Goal: Find specific page/section: Find specific page/section

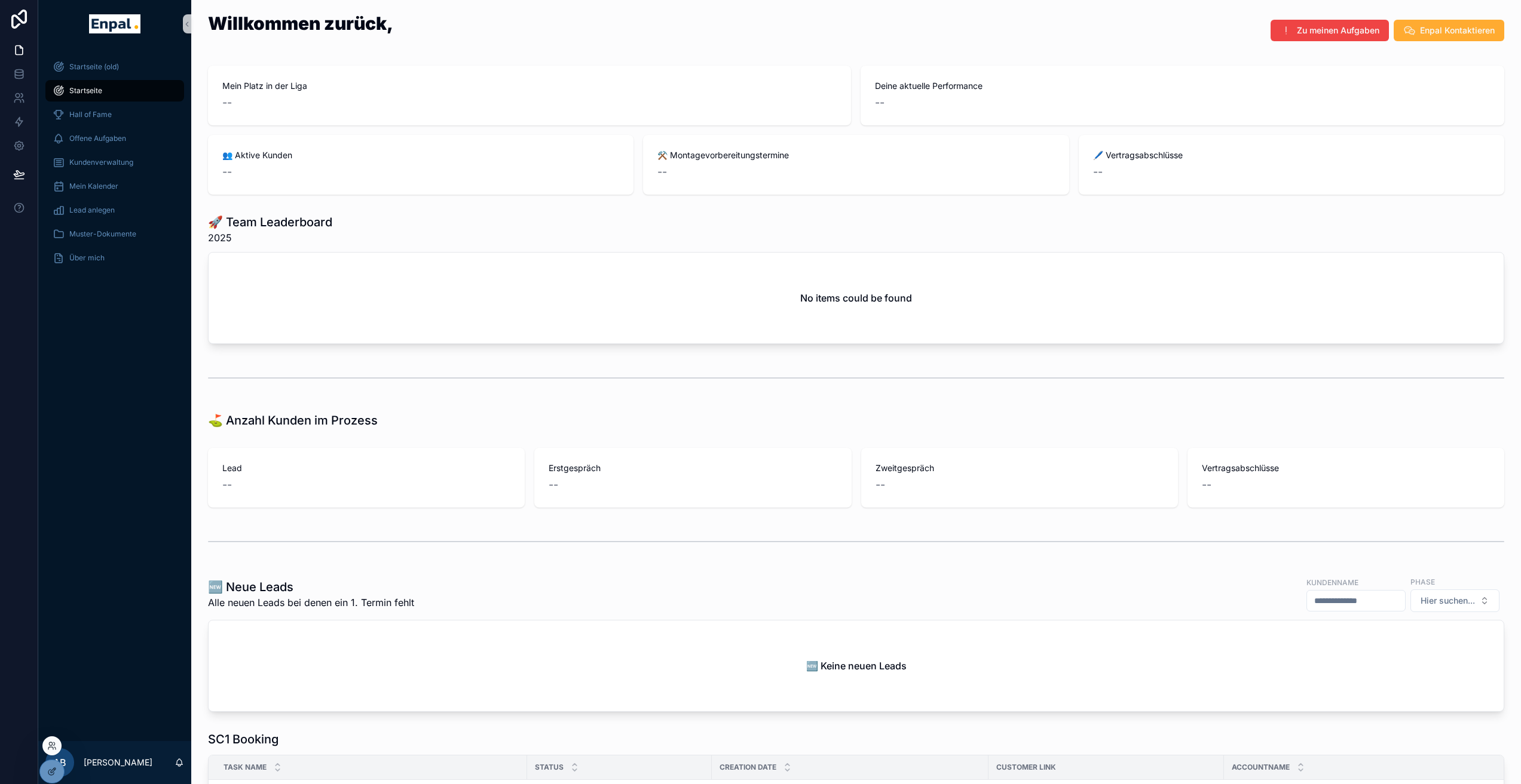
click at [53, 753] on div at bounding box center [52, 746] width 19 height 19
click at [50, 750] on icon at bounding box center [52, 746] width 9 height 9
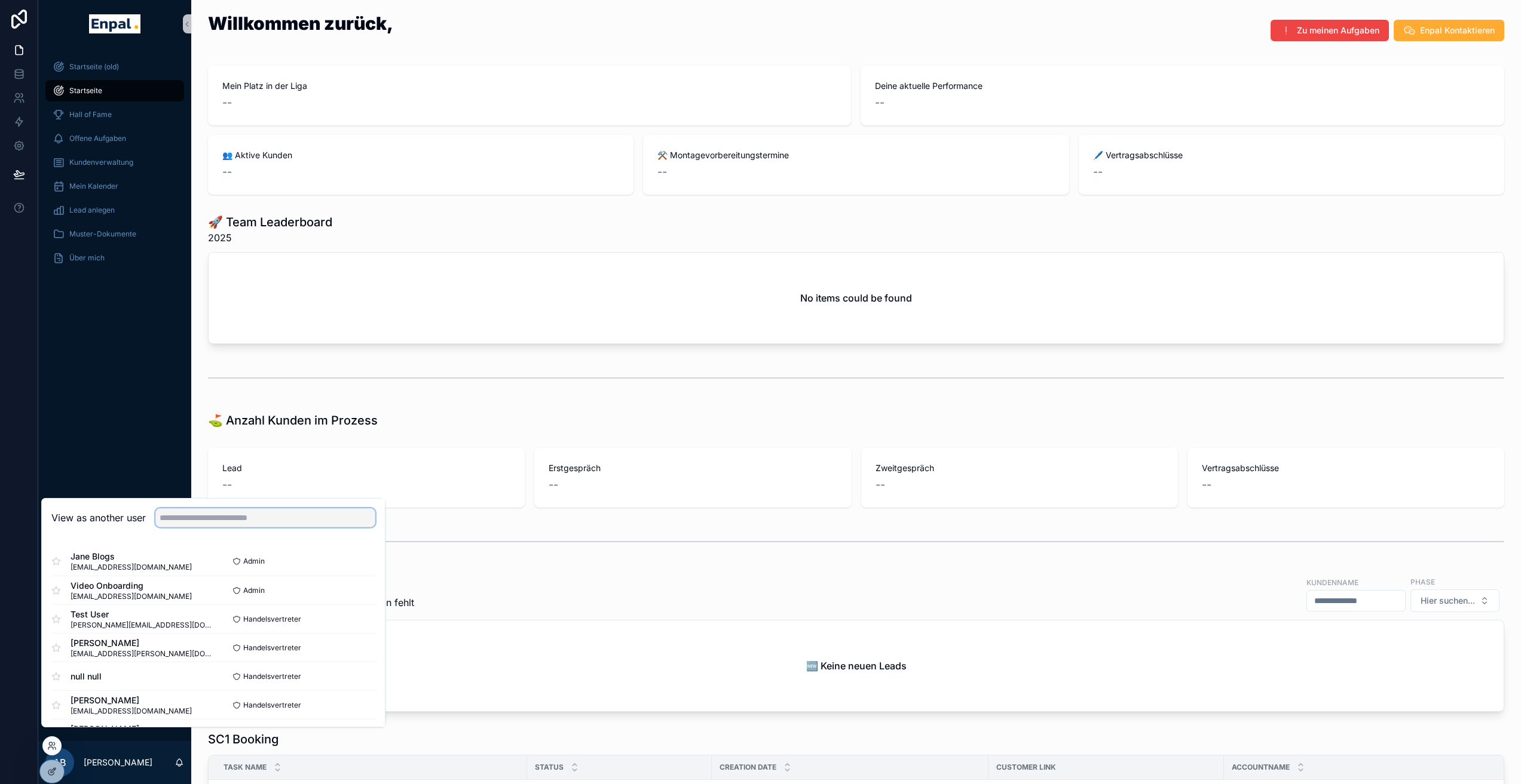
click at [233, 528] on input "text" at bounding box center [265, 518] width 220 height 19
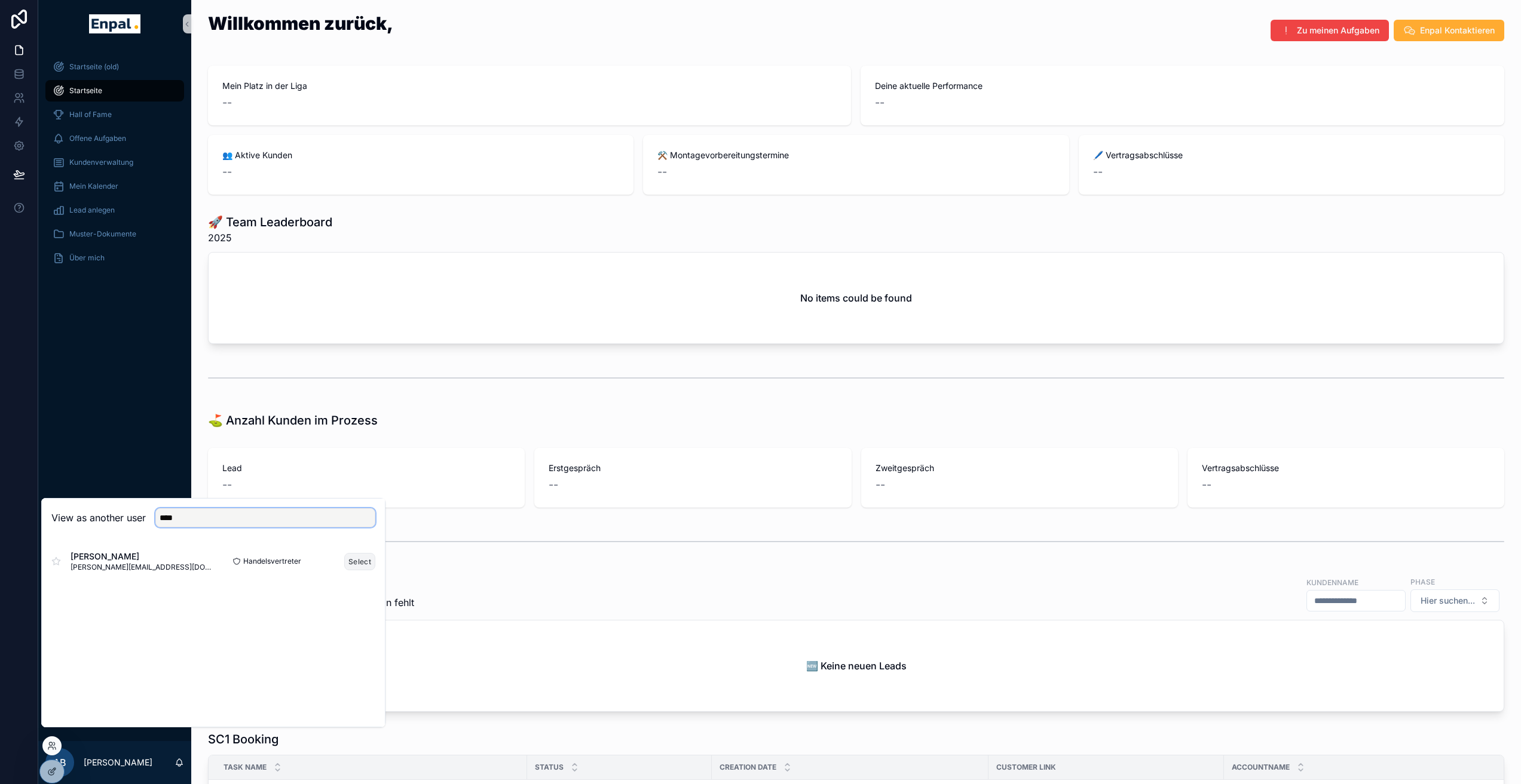
type input "****"
click at [355, 570] on button "Select" at bounding box center [360, 562] width 31 height 17
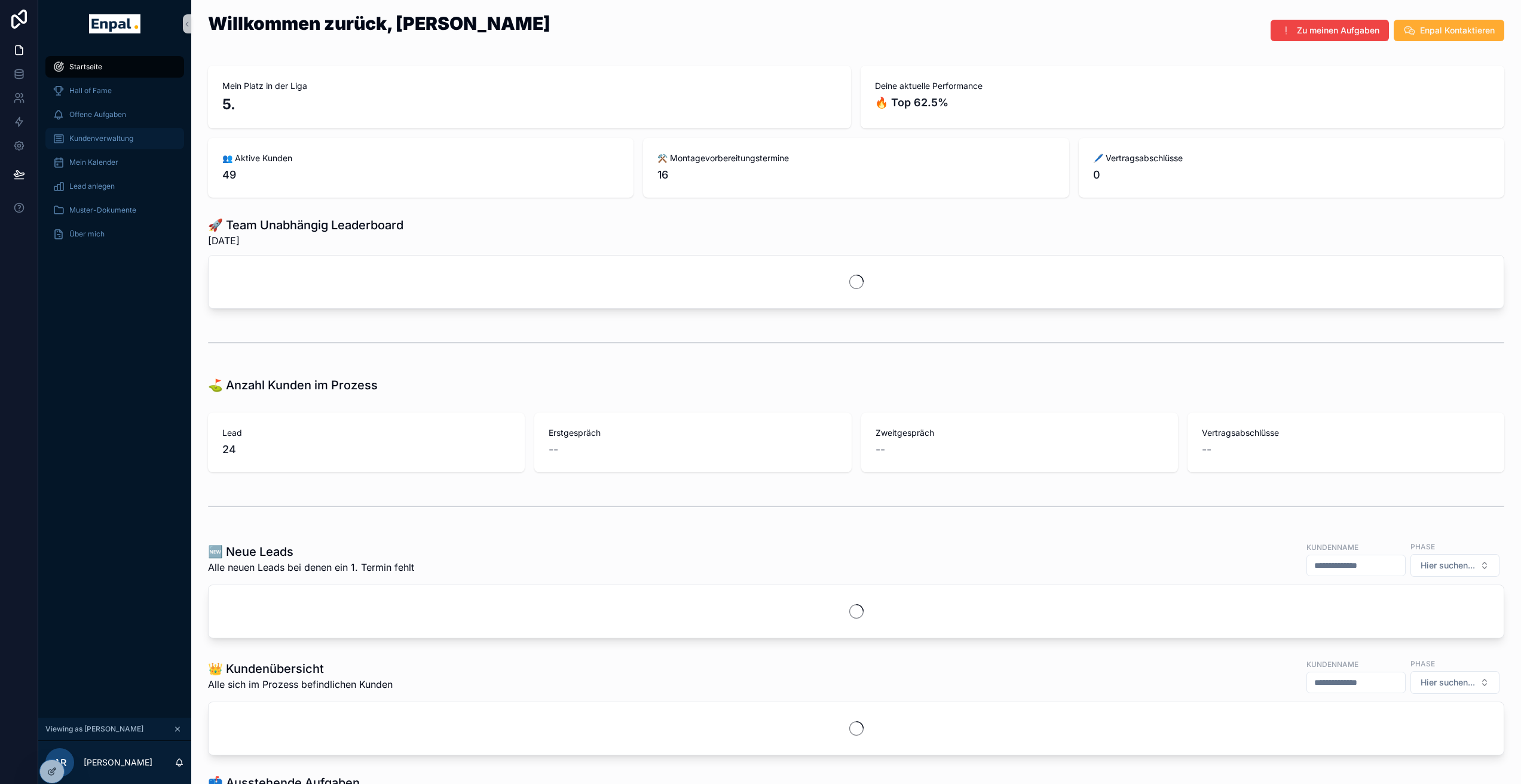
click at [100, 139] on span "Kundenverwaltung" at bounding box center [101, 138] width 64 height 9
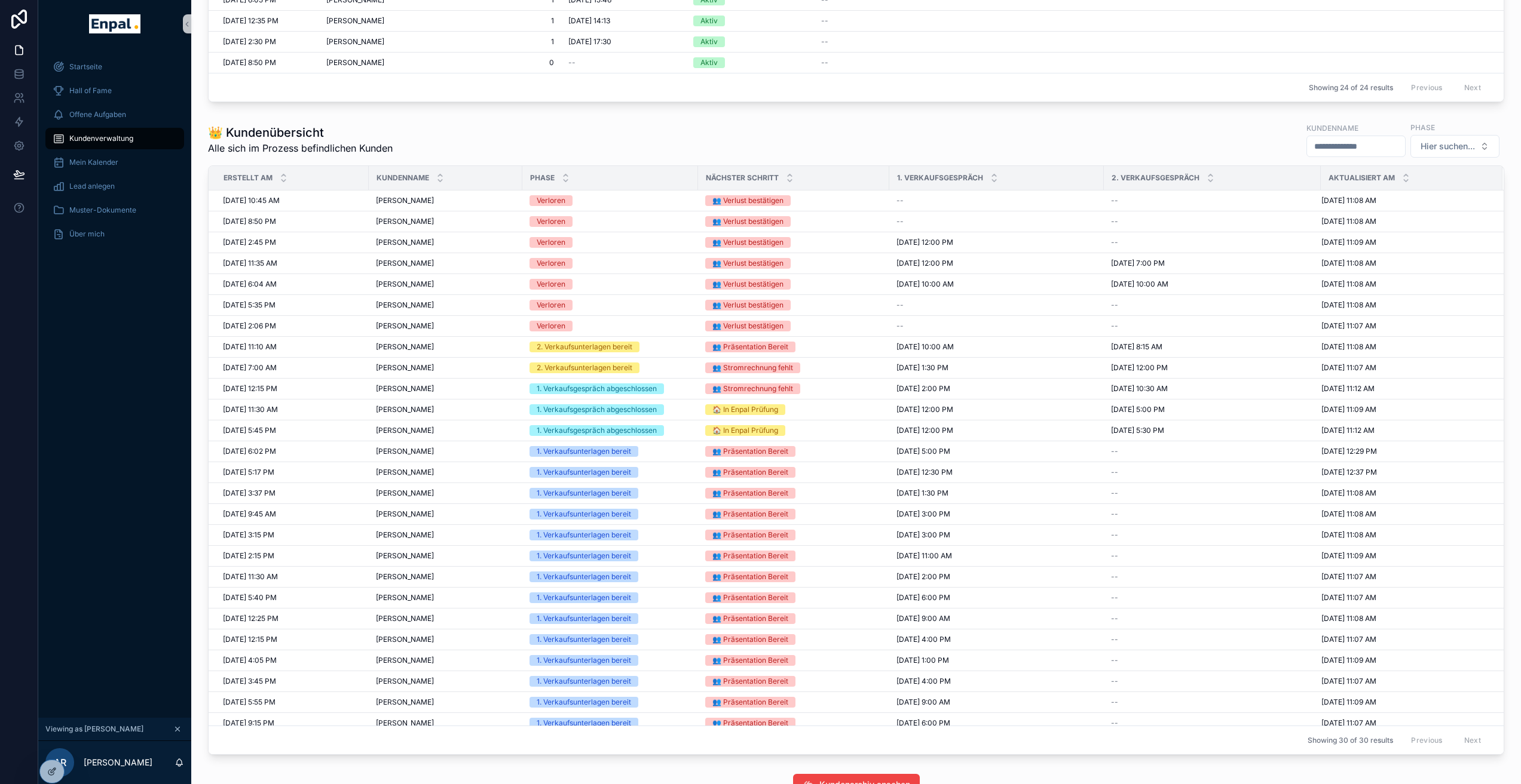
scroll to position [906, 0]
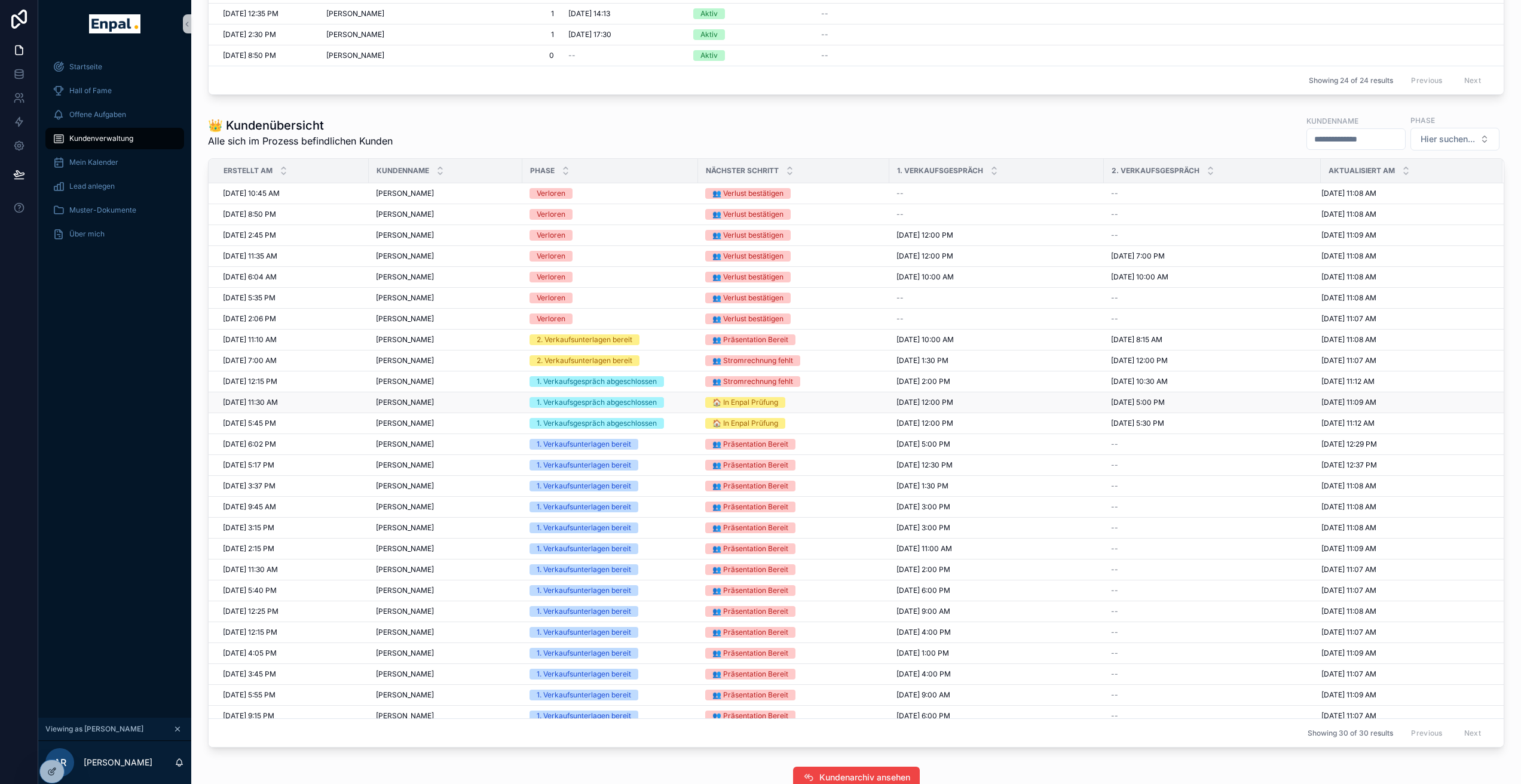
click at [410, 398] on span "Yvonne Funke" at bounding box center [404, 402] width 58 height 9
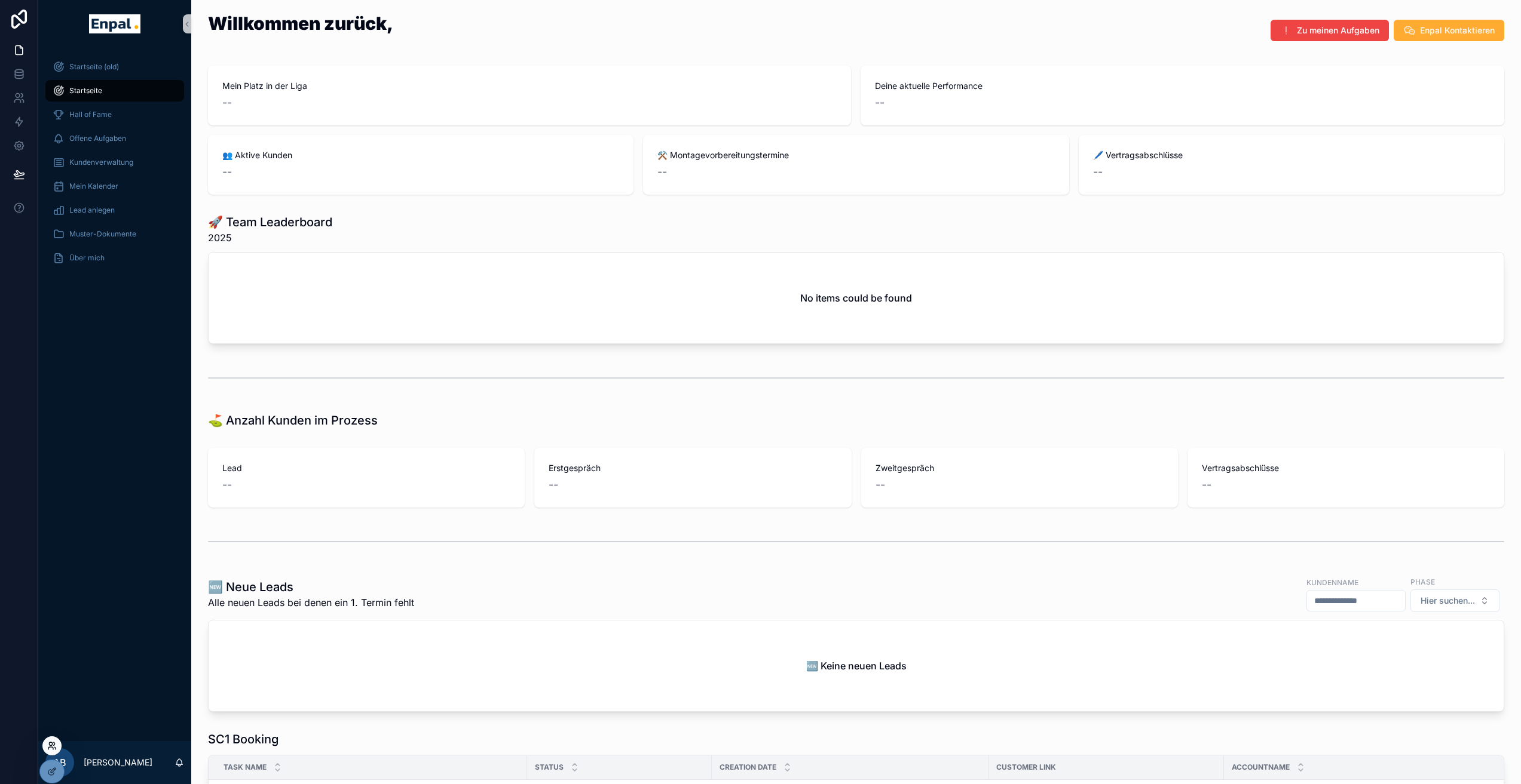
click at [48, 749] on icon at bounding box center [51, 749] width 5 height 2
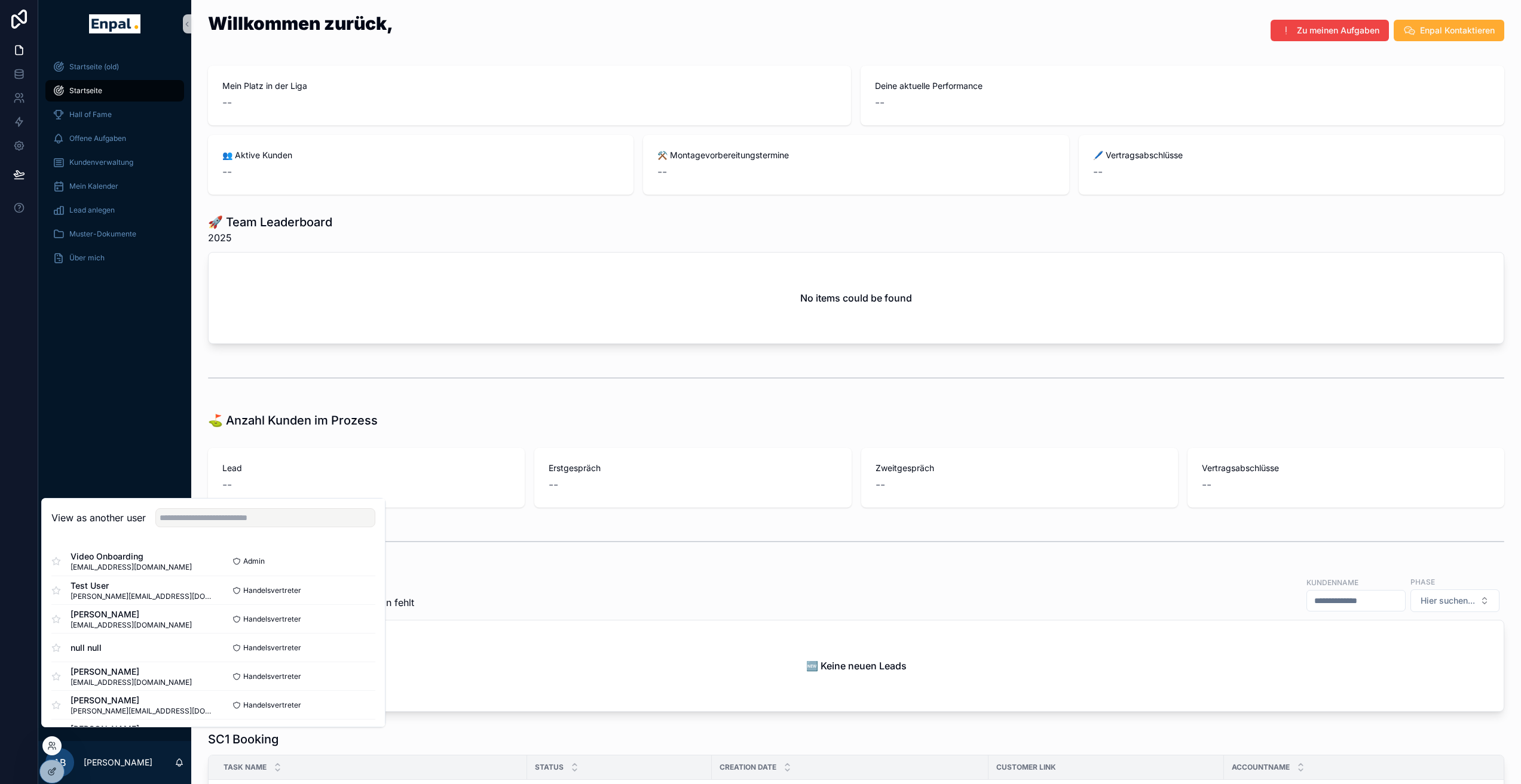
click at [179, 538] on div "View as another user" at bounding box center [213, 518] width 343 height 39
click at [181, 528] on input "text" at bounding box center [265, 518] width 220 height 19
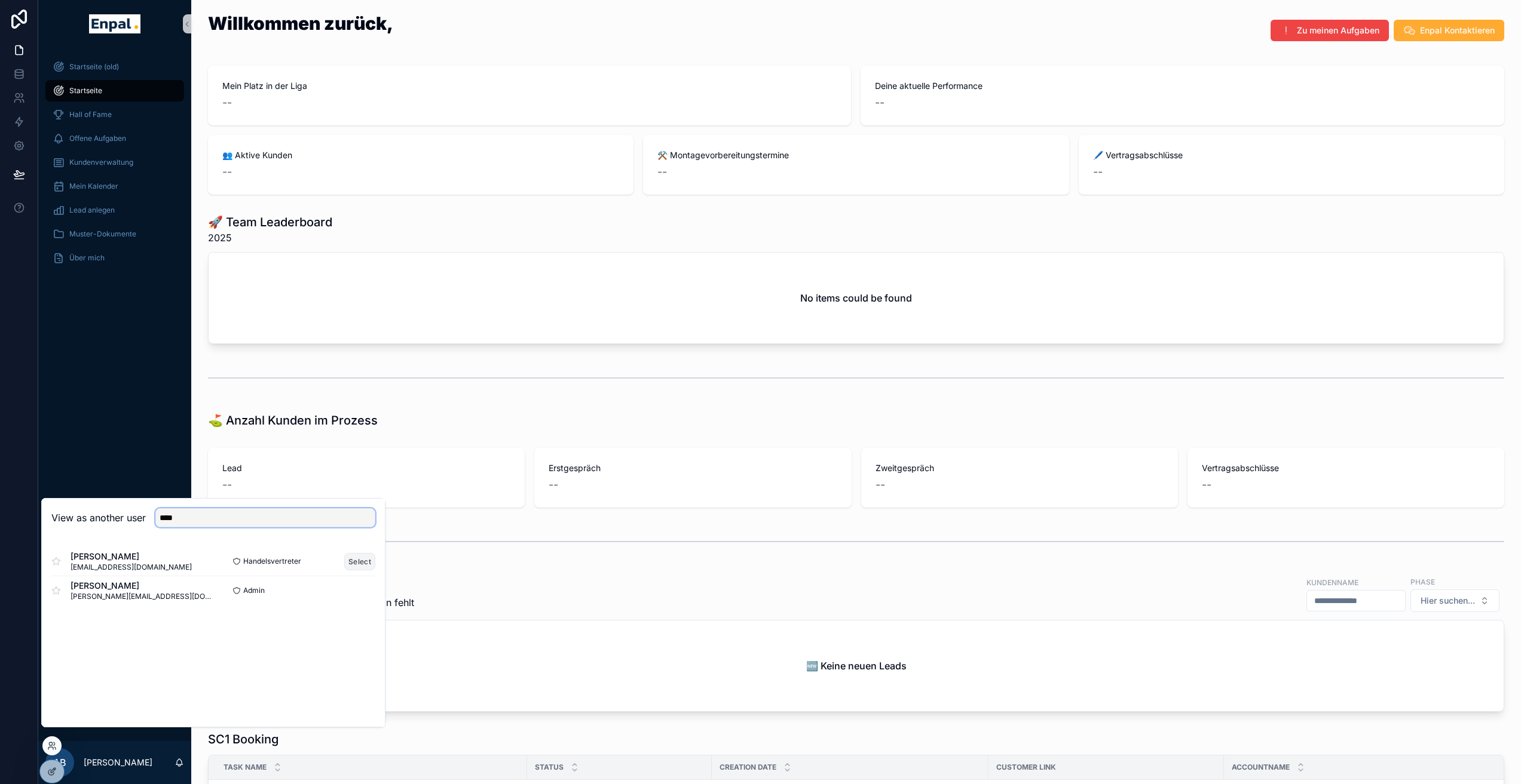
type input "****"
click at [360, 570] on button "Select" at bounding box center [360, 562] width 31 height 17
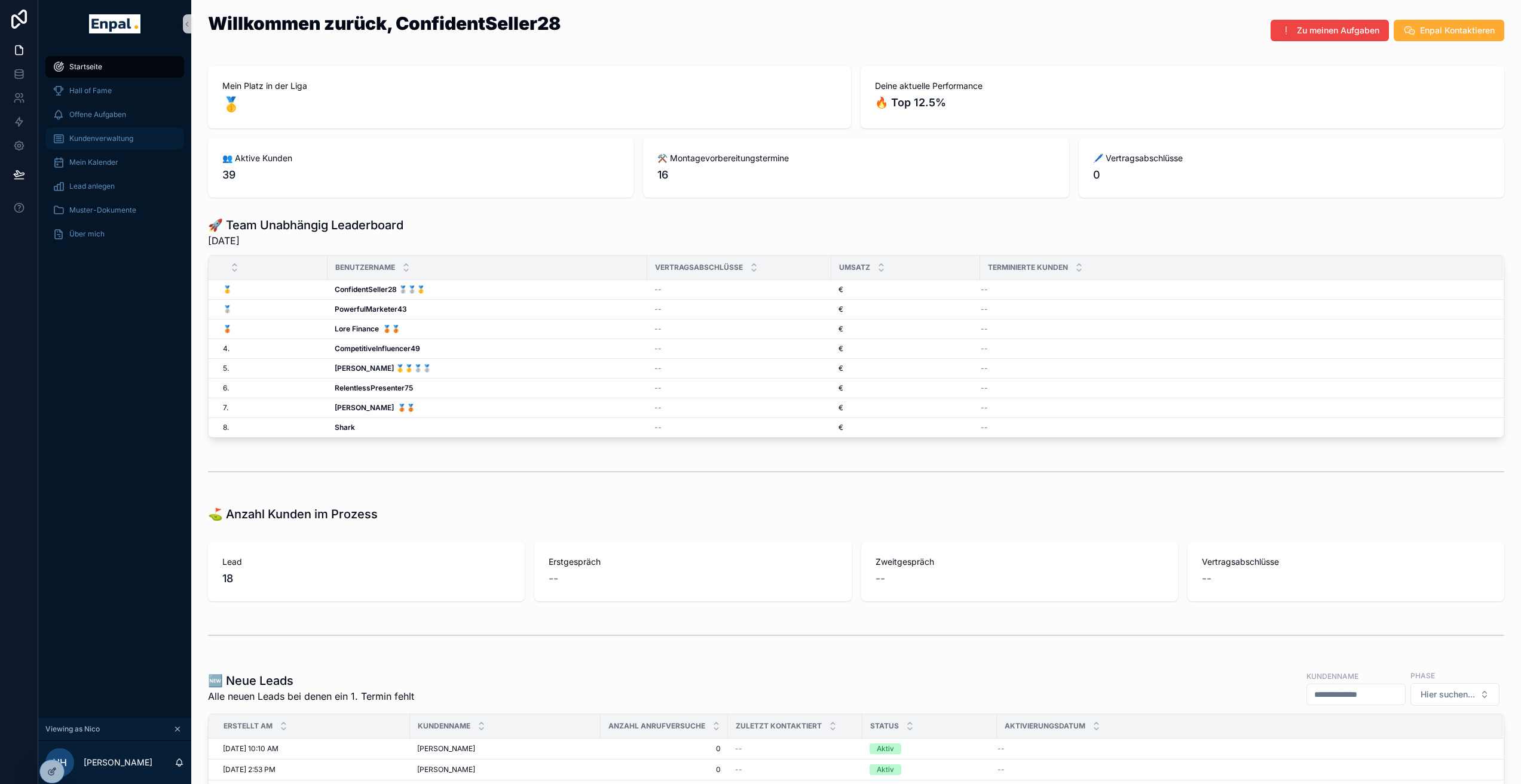
click at [119, 144] on div "Kundenverwaltung" at bounding box center [115, 138] width 124 height 19
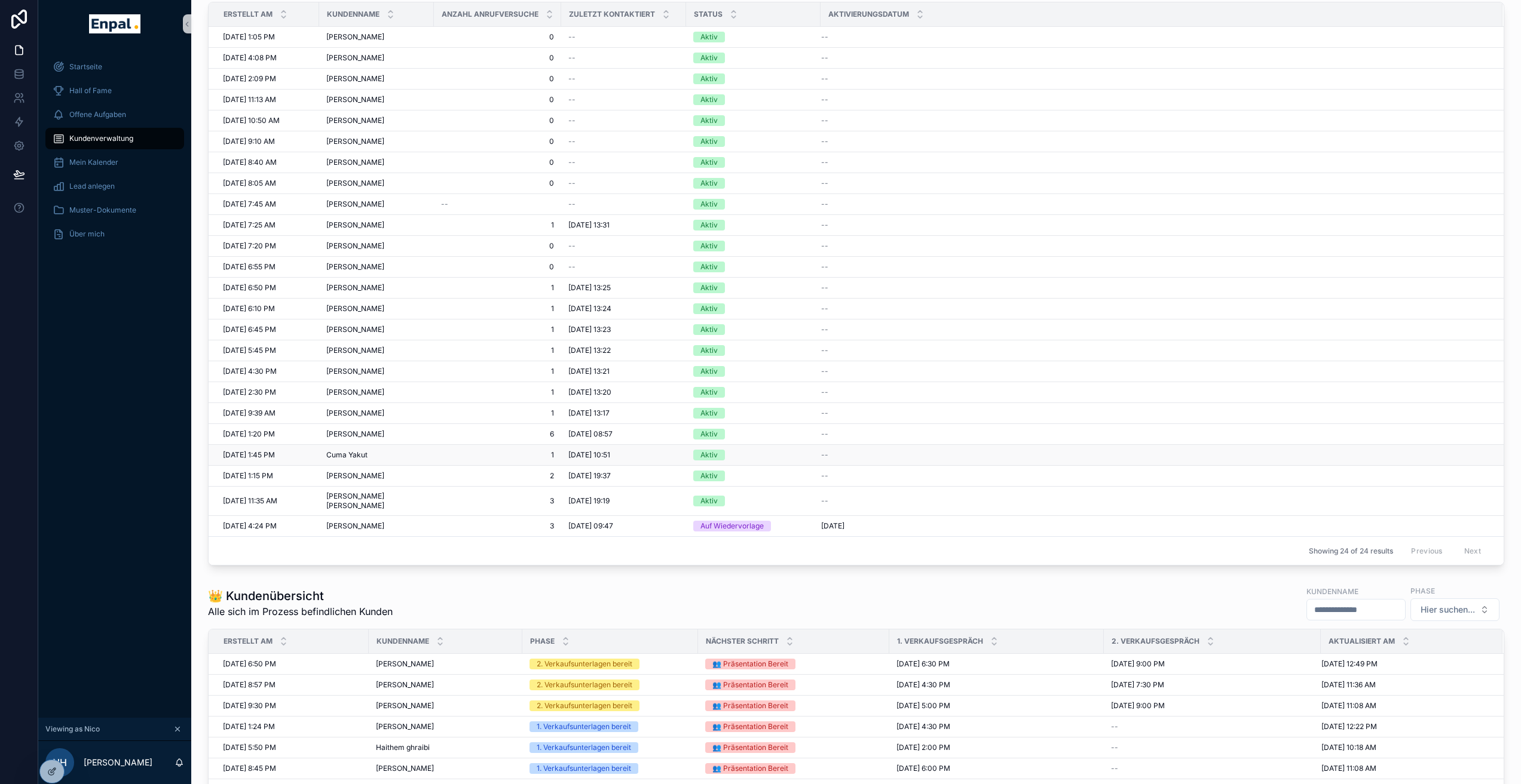
scroll to position [218, 0]
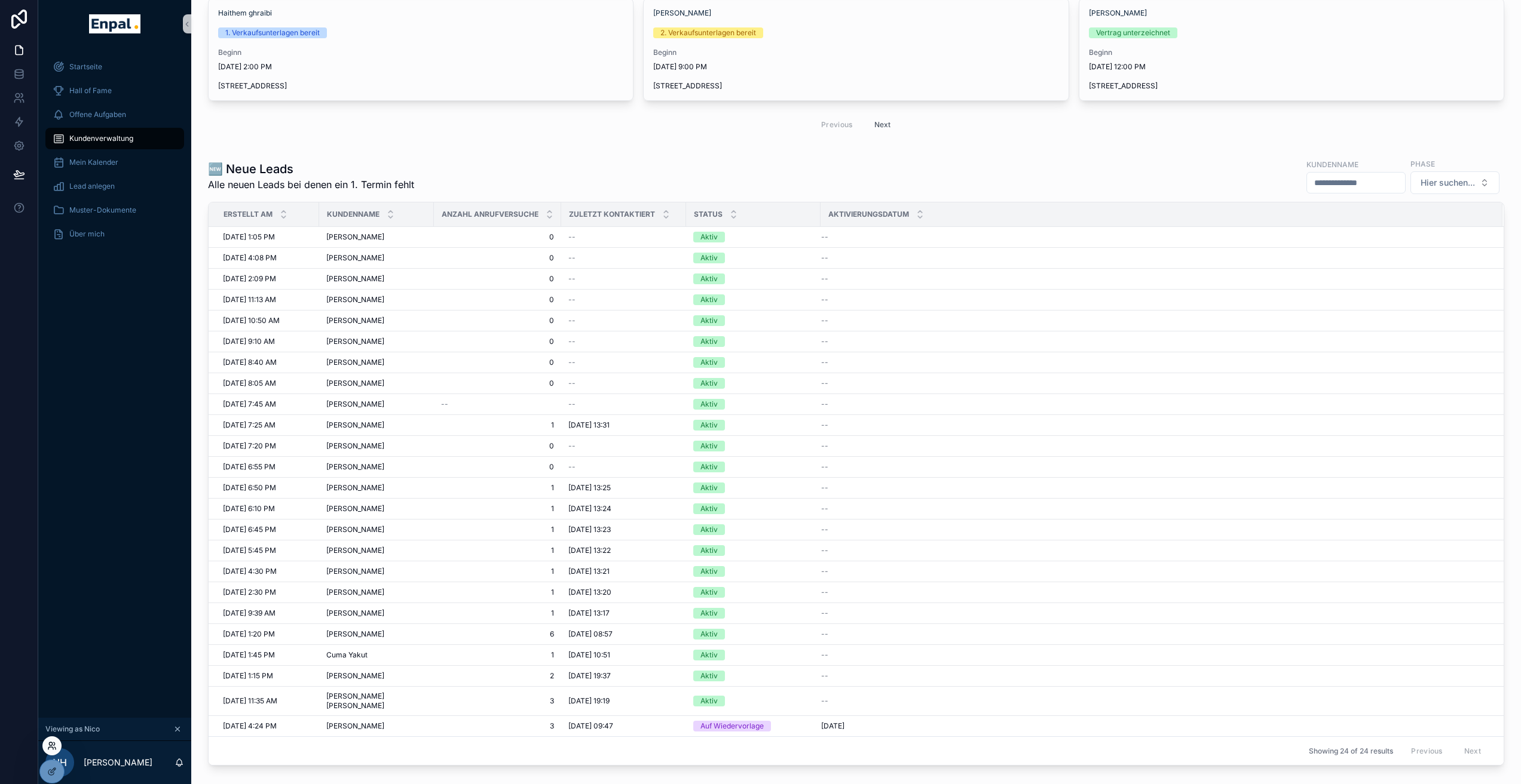
click at [50, 749] on icon at bounding box center [52, 746] width 9 height 9
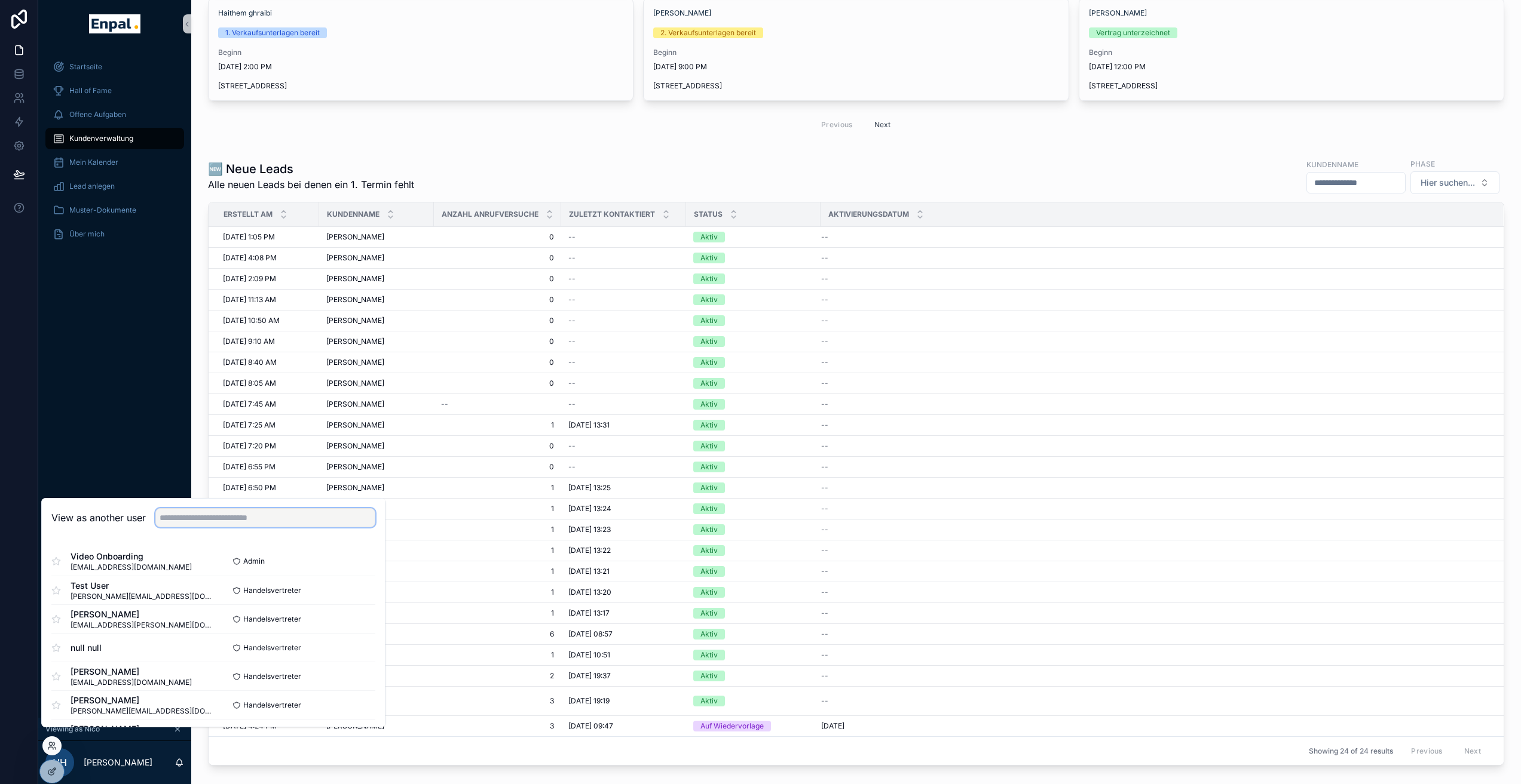
click at [219, 518] on input "text" at bounding box center [265, 518] width 220 height 19
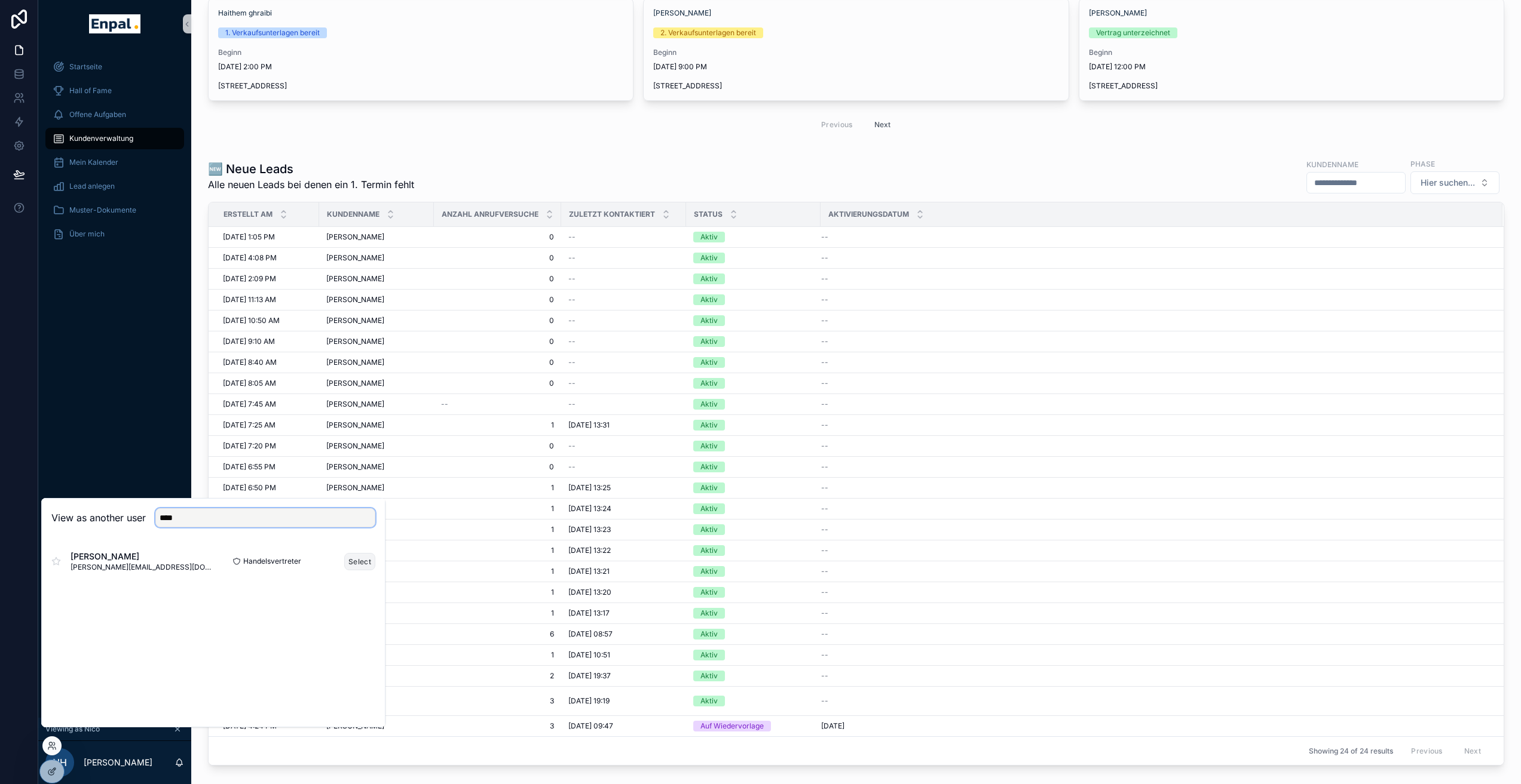
type input "****"
click at [349, 565] on button "Select" at bounding box center [360, 562] width 31 height 17
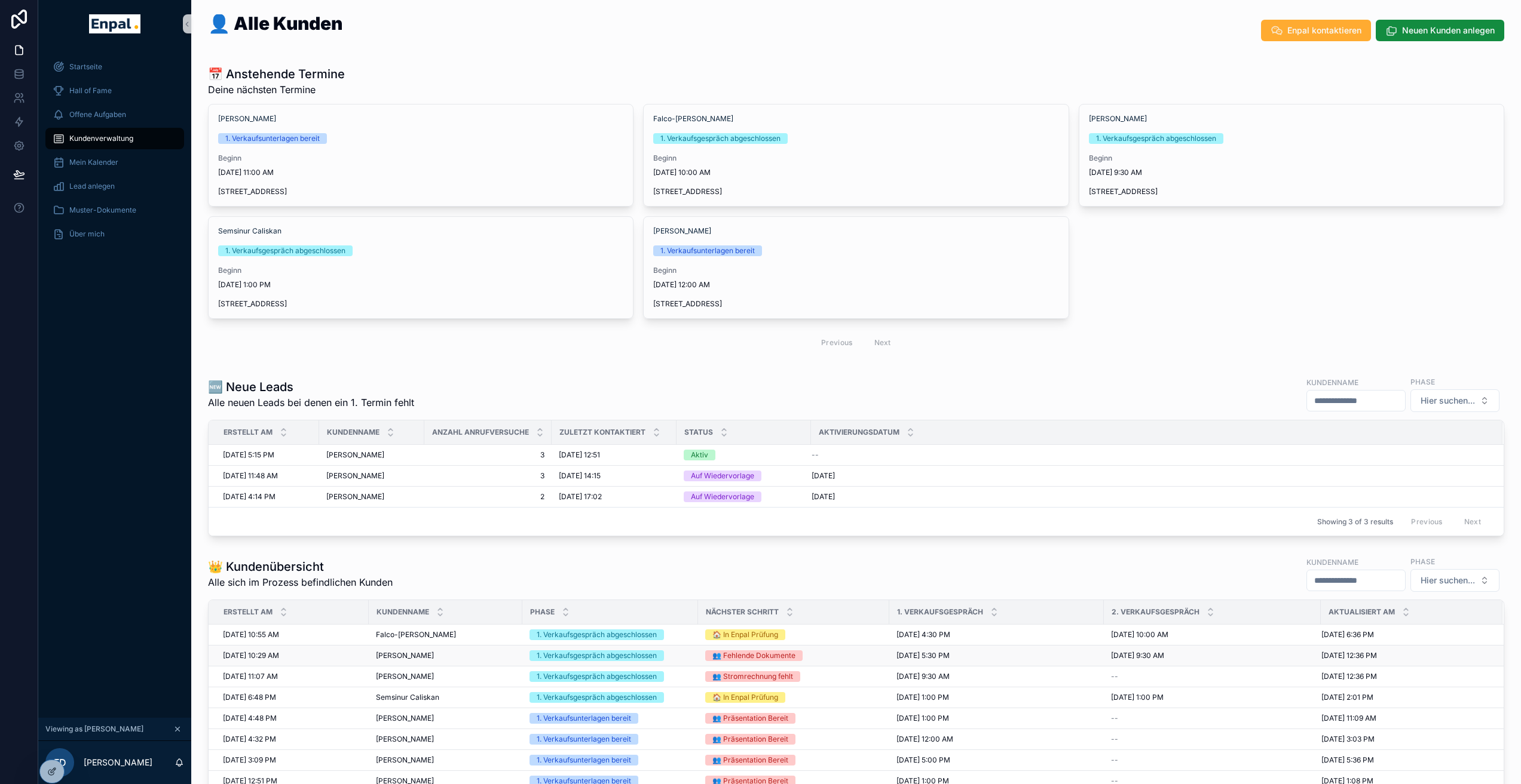
click at [401, 651] on span "[PERSON_NAME]" at bounding box center [404, 656] width 58 height 9
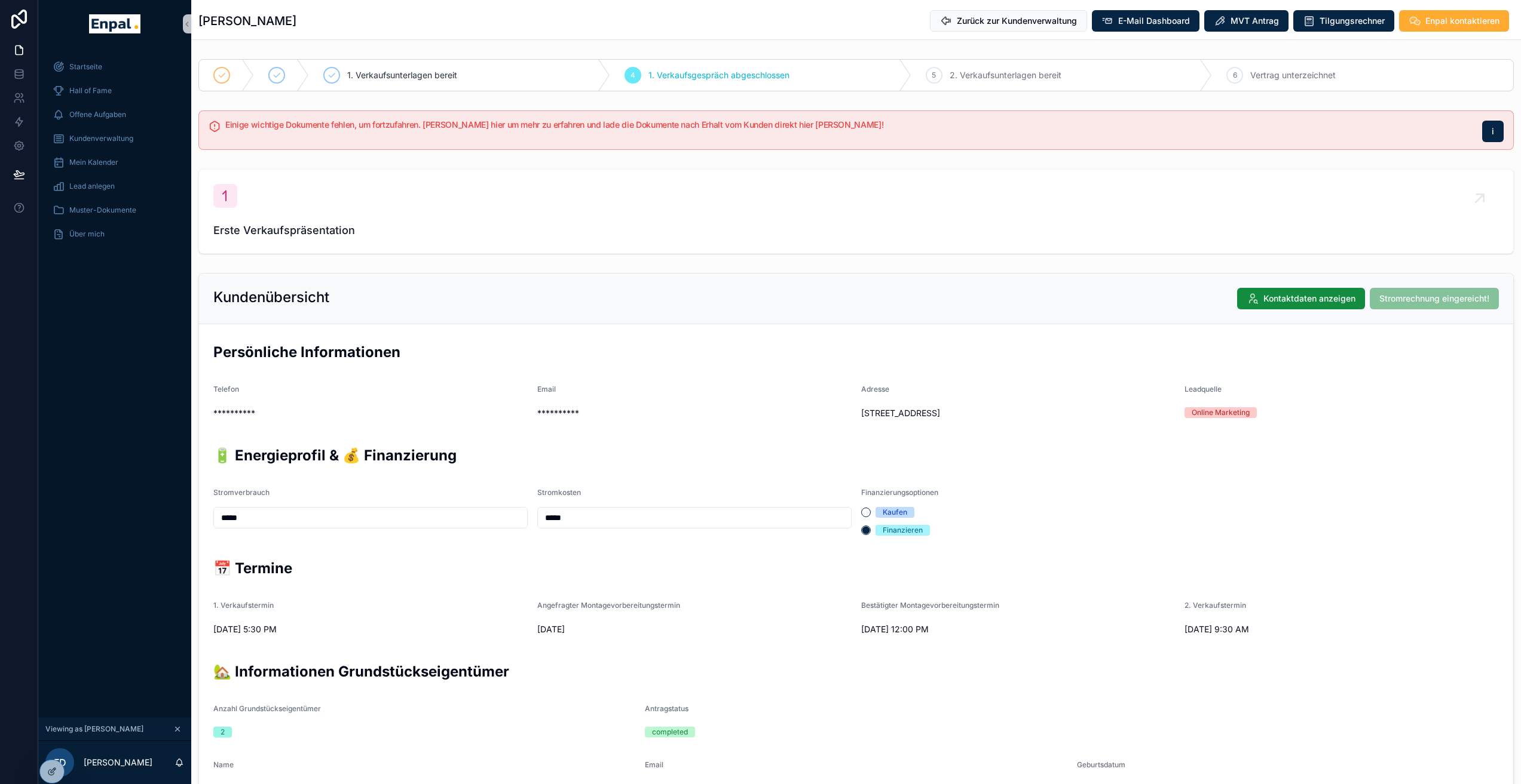
scroll to position [267, 0]
